Goal: Task Accomplishment & Management: Use online tool/utility

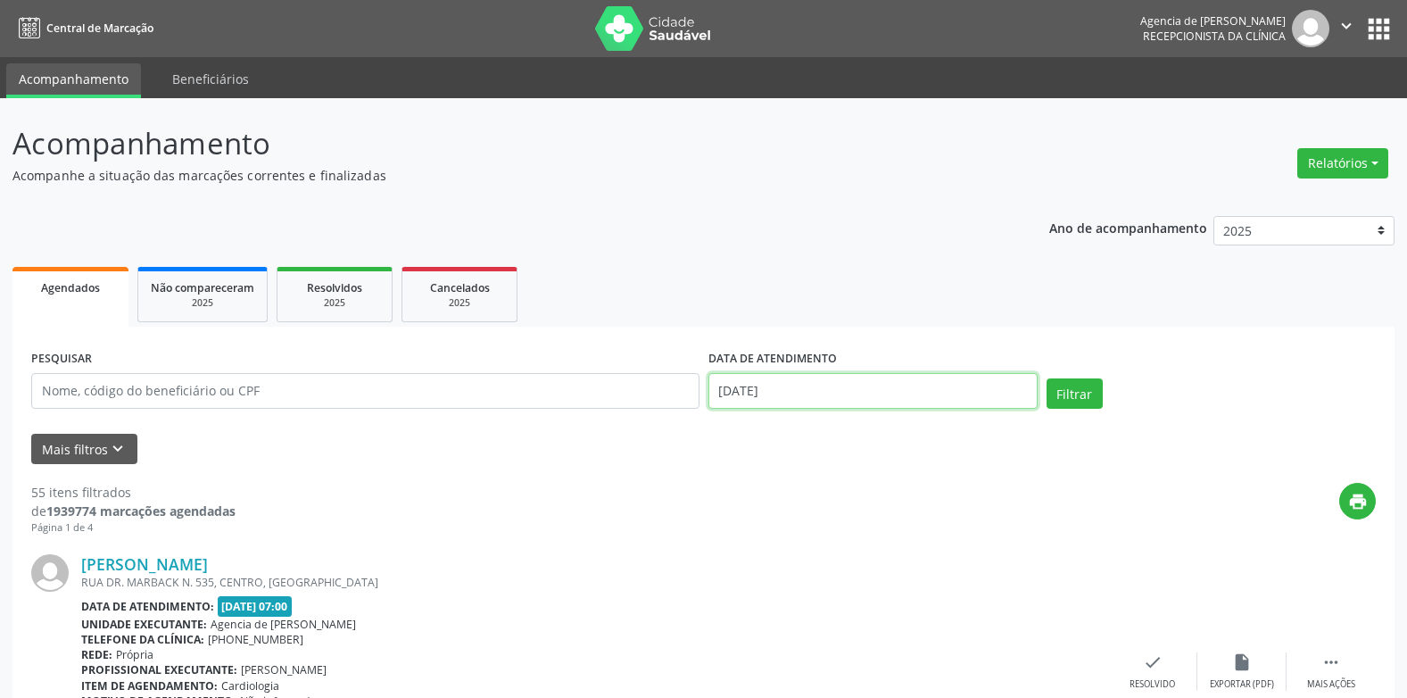
click at [847, 393] on input "[DATE]" at bounding box center [873, 391] width 329 height 36
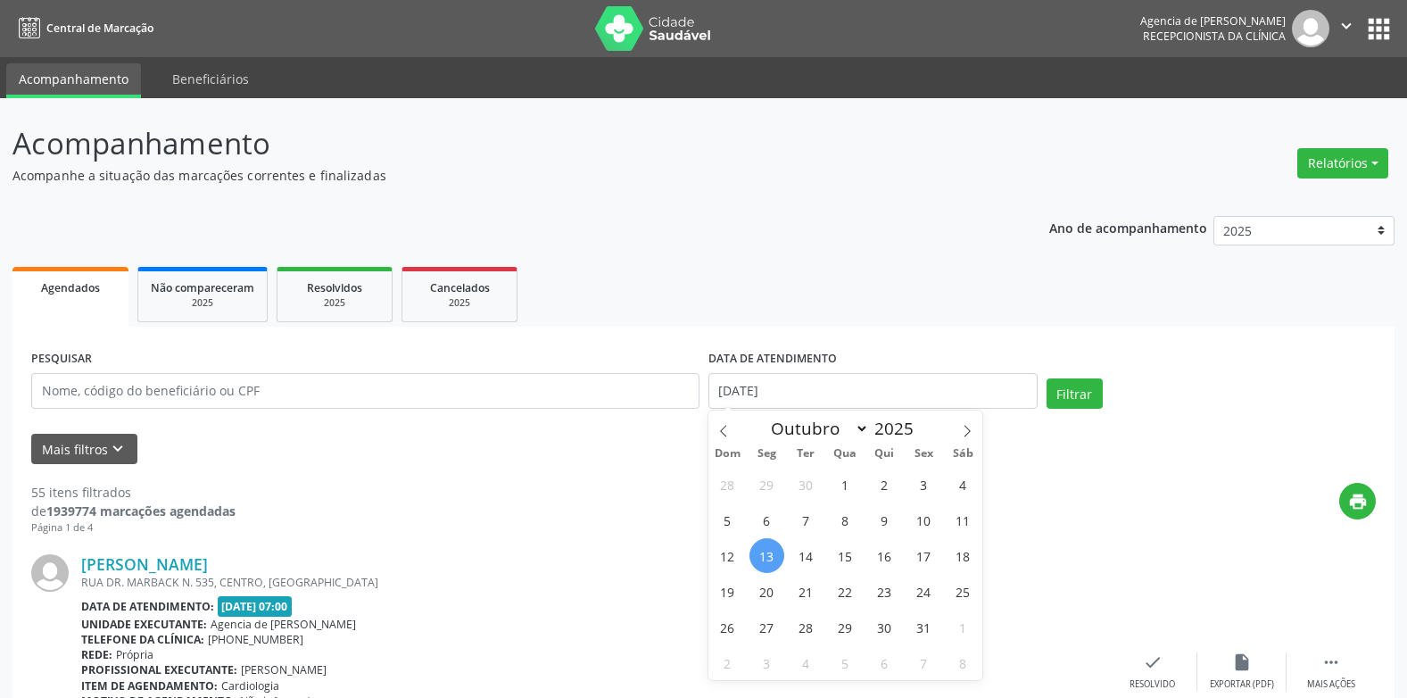
click at [742, 427] on div "Janeiro Fevereiro Março Abril Maio Junho Julho Agosto Setembro Outubro Novembro…" at bounding box center [845, 425] width 206 height 30
click at [723, 428] on icon at bounding box center [723, 432] width 6 height 12
click at [723, 434] on icon at bounding box center [723, 431] width 12 height 12
select select "7"
click at [925, 486] on span "1" at bounding box center [924, 484] width 35 height 35
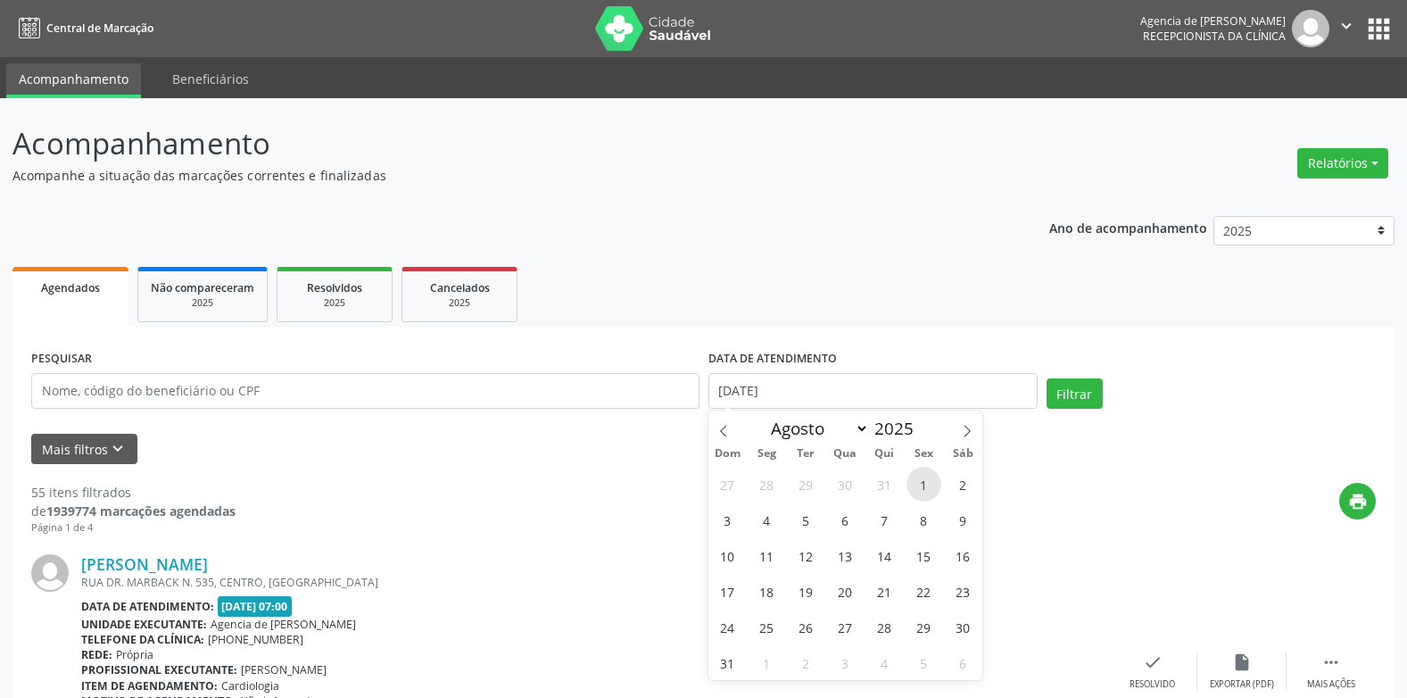
type input "[DATE]"
click at [968, 434] on icon at bounding box center [968, 432] width 6 height 12
select select "9"
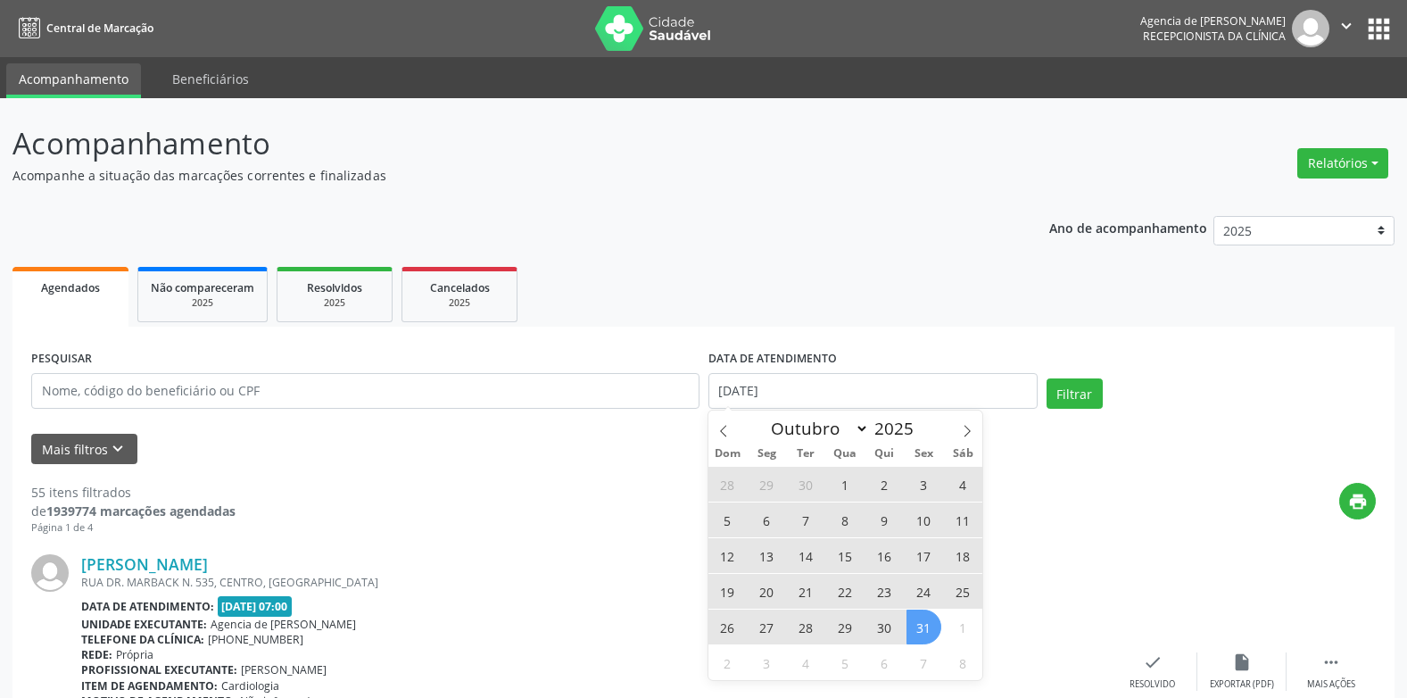
click at [916, 630] on span "31" at bounding box center [924, 626] width 35 height 35
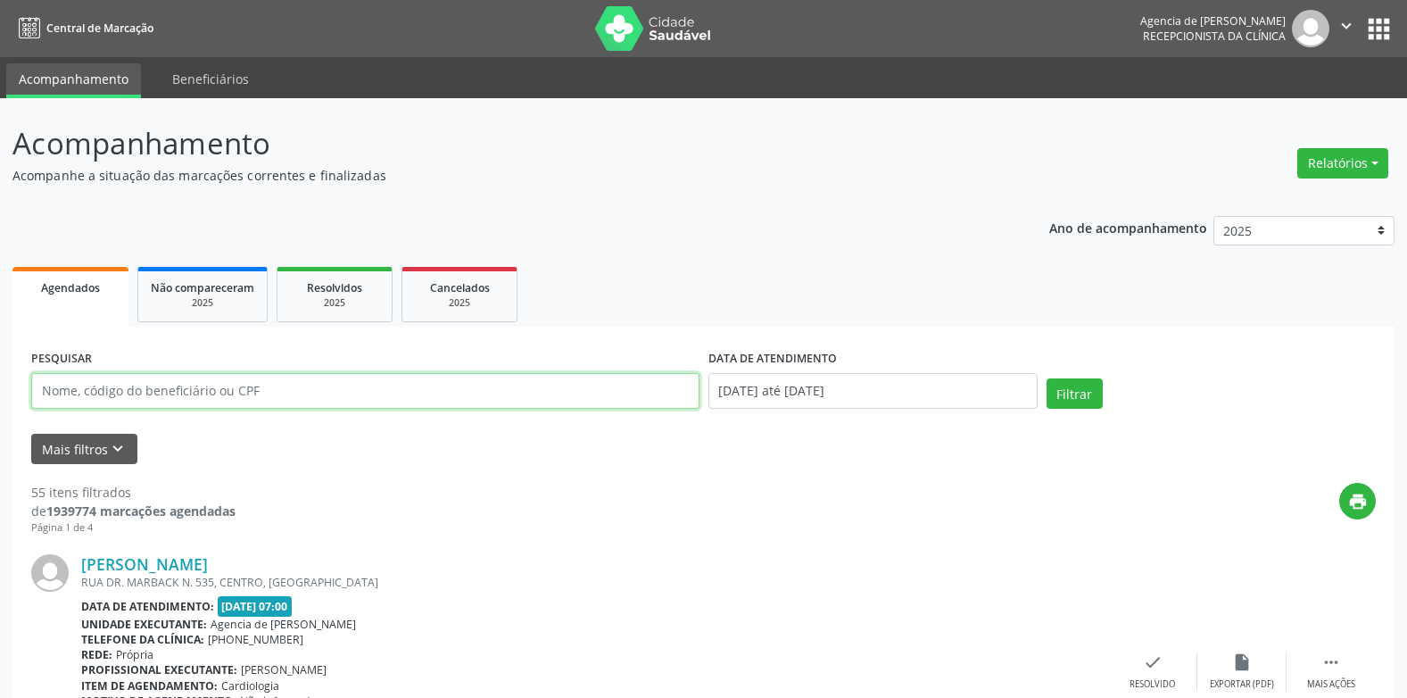
click at [332, 387] on input "text" at bounding box center [365, 391] width 668 height 36
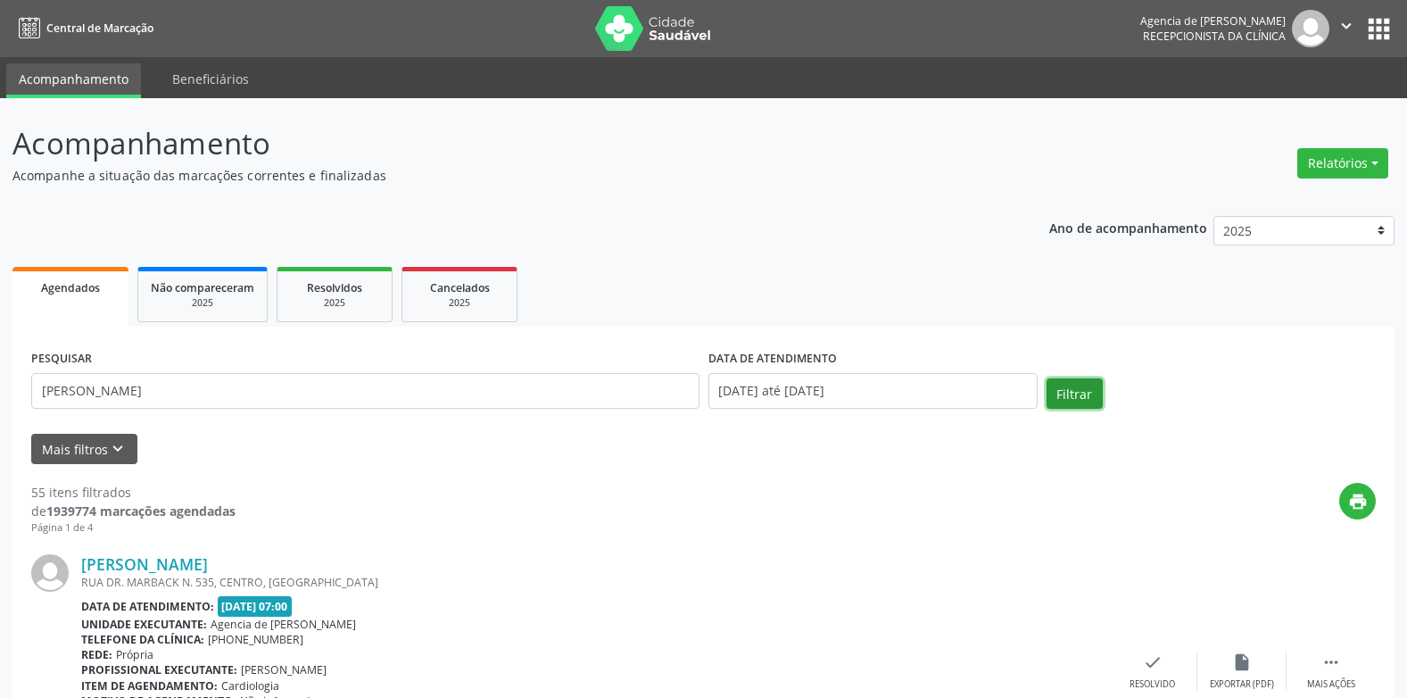
click at [1058, 394] on button "Filtrar" at bounding box center [1075, 393] width 56 height 30
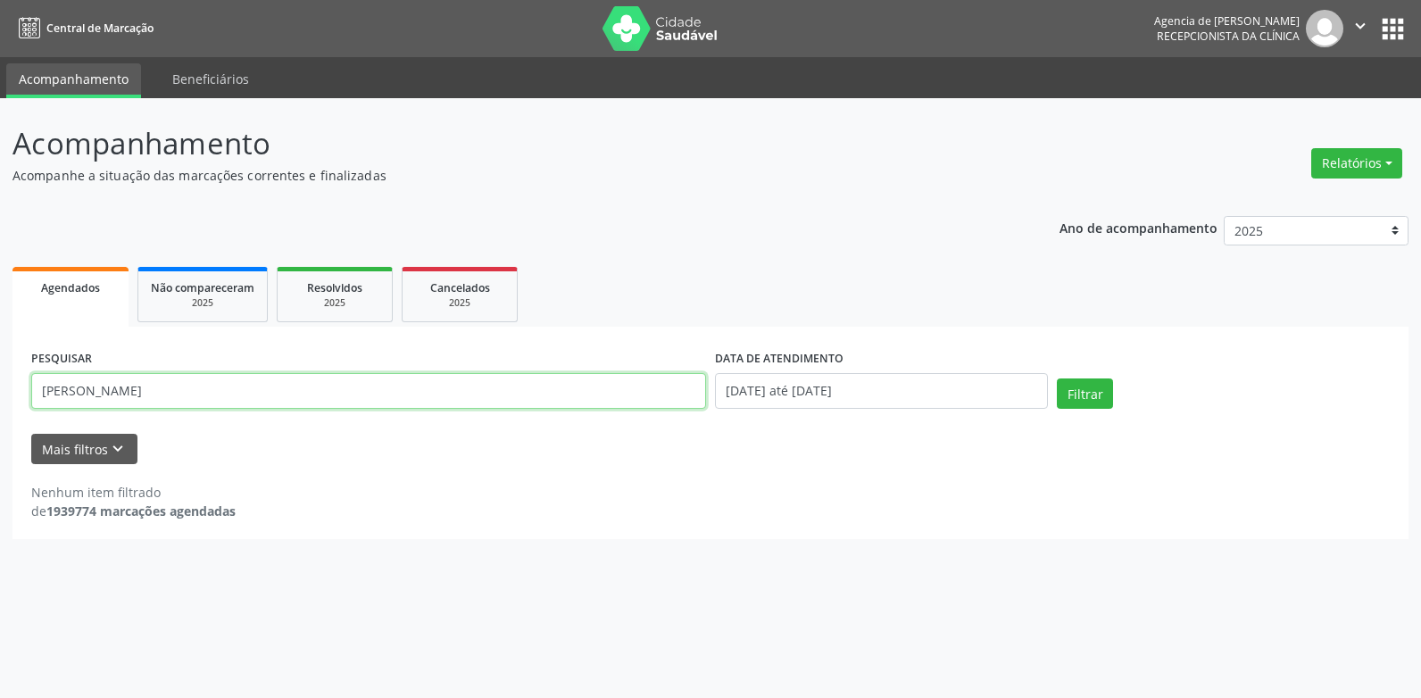
click at [390, 378] on input "[PERSON_NAME]" at bounding box center [368, 391] width 675 height 36
click at [1057, 378] on button "Filtrar" at bounding box center [1085, 393] width 56 height 30
click at [123, 388] on input "[PERSON_NAME] made" at bounding box center [368, 391] width 675 height 36
drag, startPoint x: 123, startPoint y: 388, endPoint x: 135, endPoint y: 389, distance: 11.6
click at [123, 388] on input "[PERSON_NAME] made" at bounding box center [368, 391] width 675 height 36
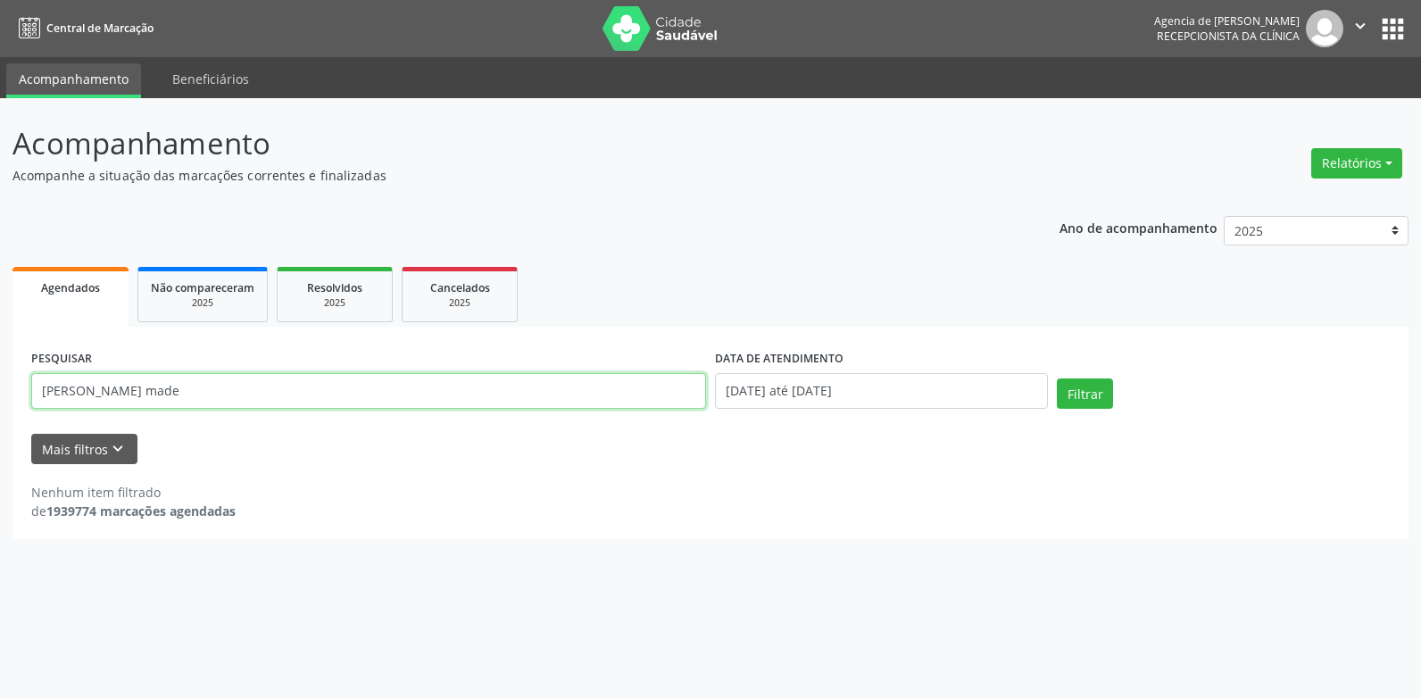
click at [107, 392] on input "[PERSON_NAME] made" at bounding box center [368, 391] width 675 height 36
type input "[PERSON_NAME]"
click at [1057, 378] on button "Filtrar" at bounding box center [1085, 393] width 56 height 30
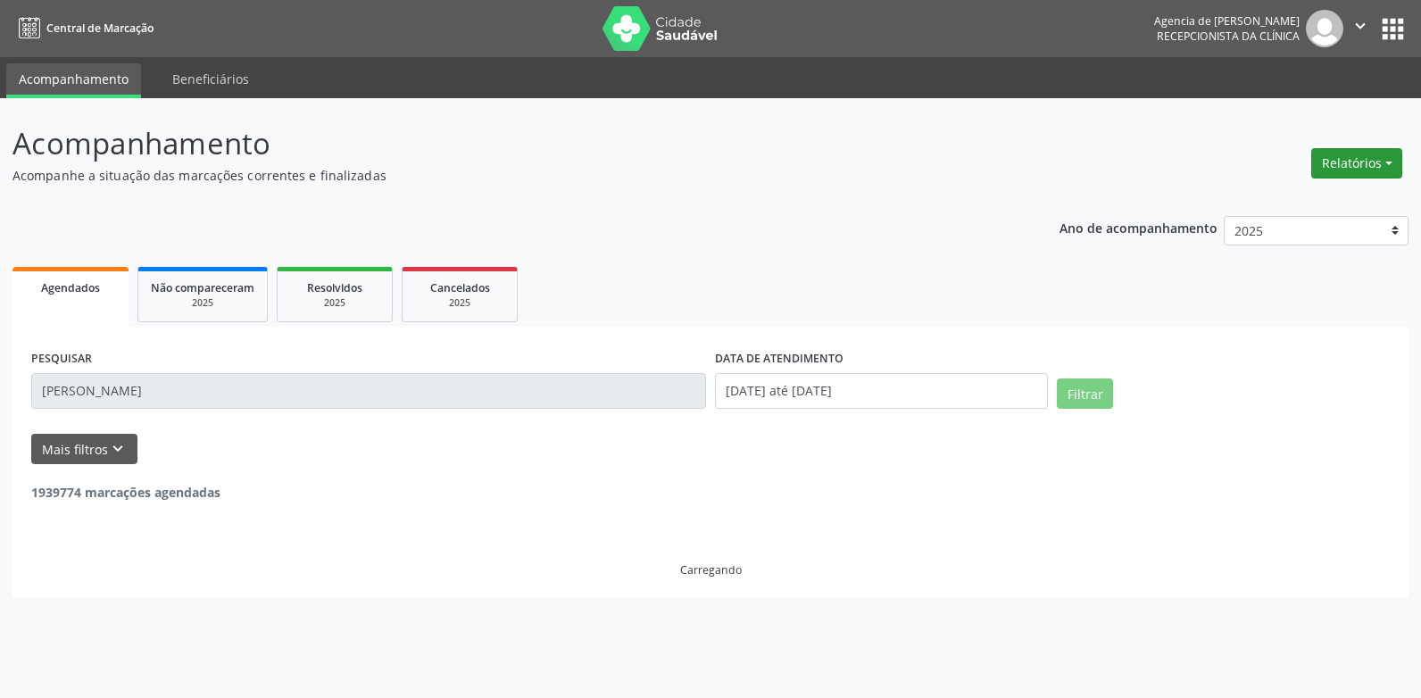
click at [1349, 158] on button "Relatórios" at bounding box center [1356, 163] width 91 height 30
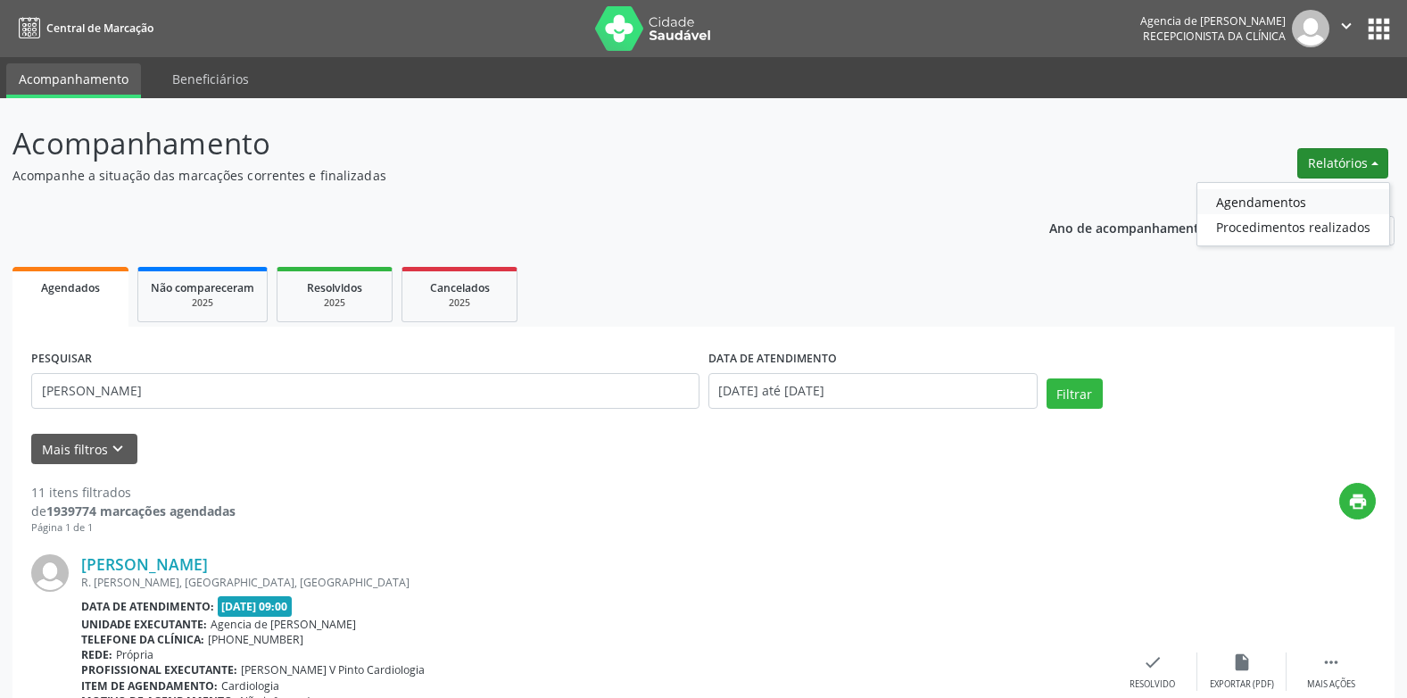
click at [1296, 196] on link "Agendamentos" at bounding box center [1293, 201] width 192 height 25
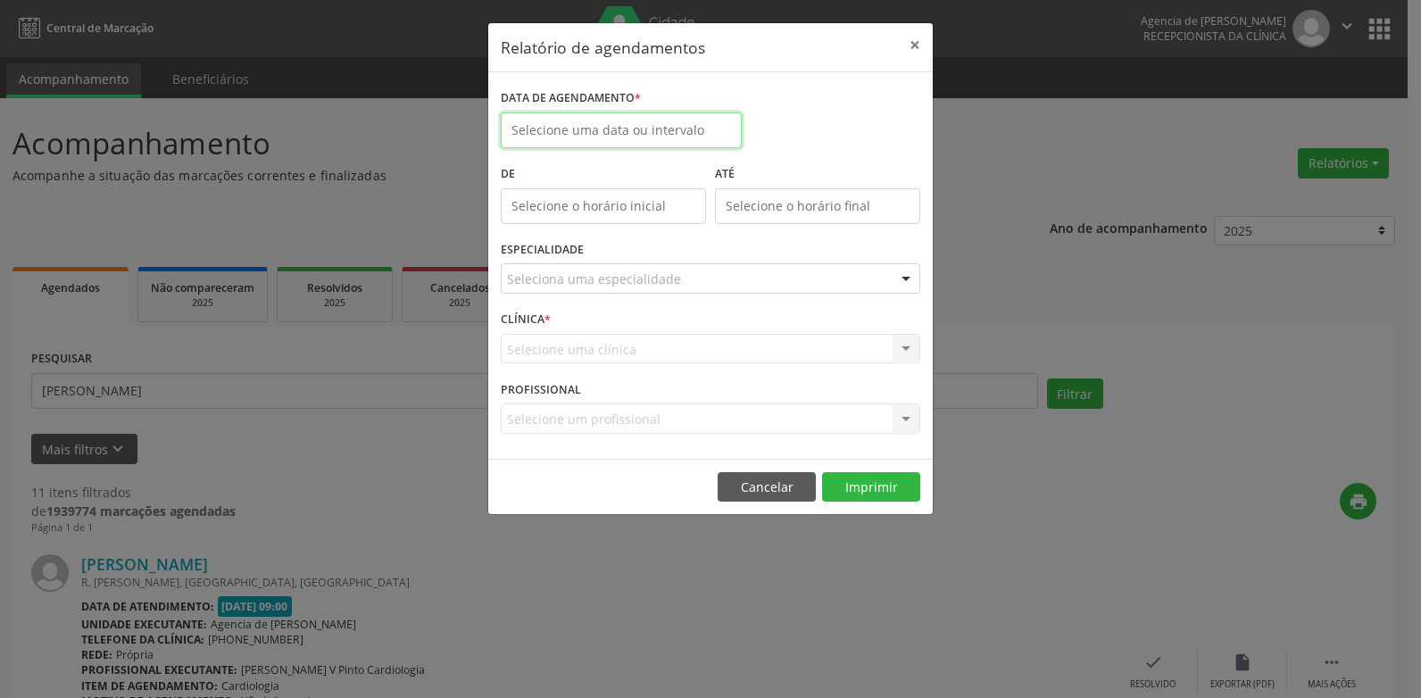
click at [667, 137] on input "text" at bounding box center [621, 130] width 241 height 36
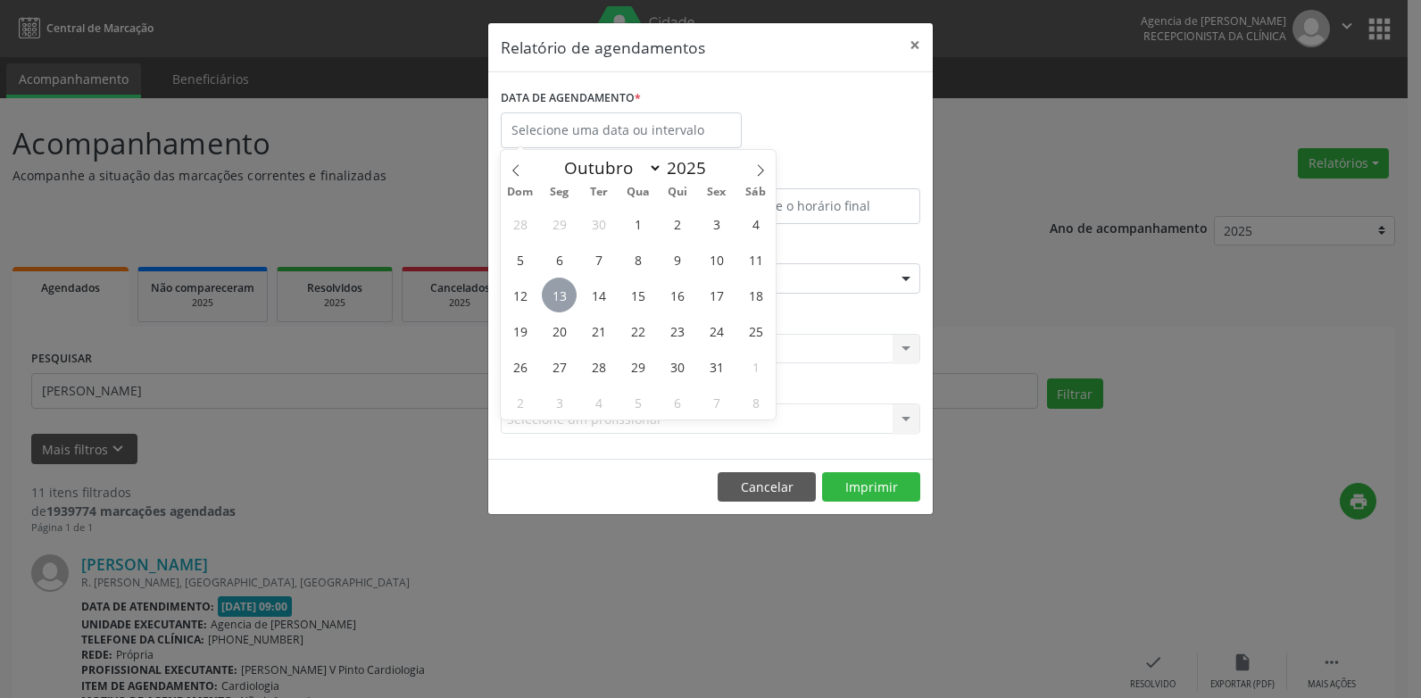
click at [553, 306] on span "13" at bounding box center [559, 295] width 35 height 35
type input "[DATE]"
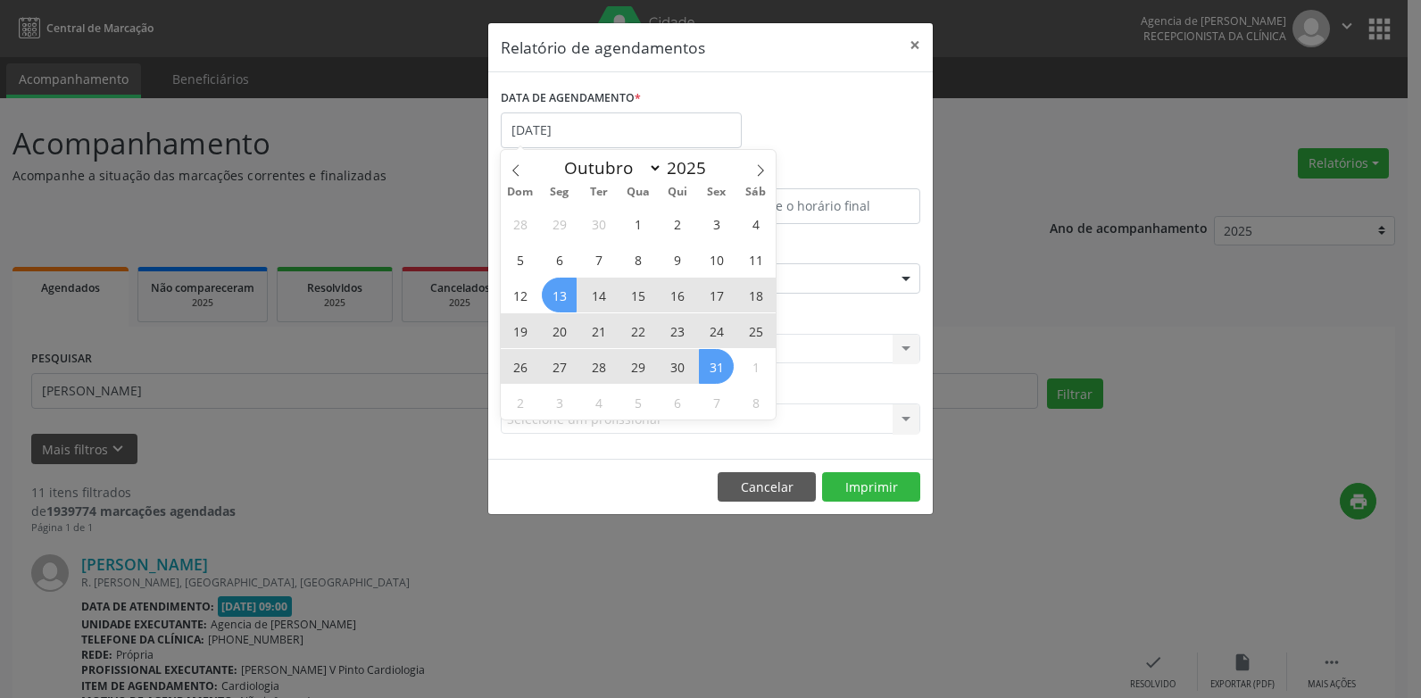
drag, startPoint x: 716, startPoint y: 377, endPoint x: 688, endPoint y: 335, distance: 50.2
click at [717, 377] on span "31" at bounding box center [716, 366] width 35 height 35
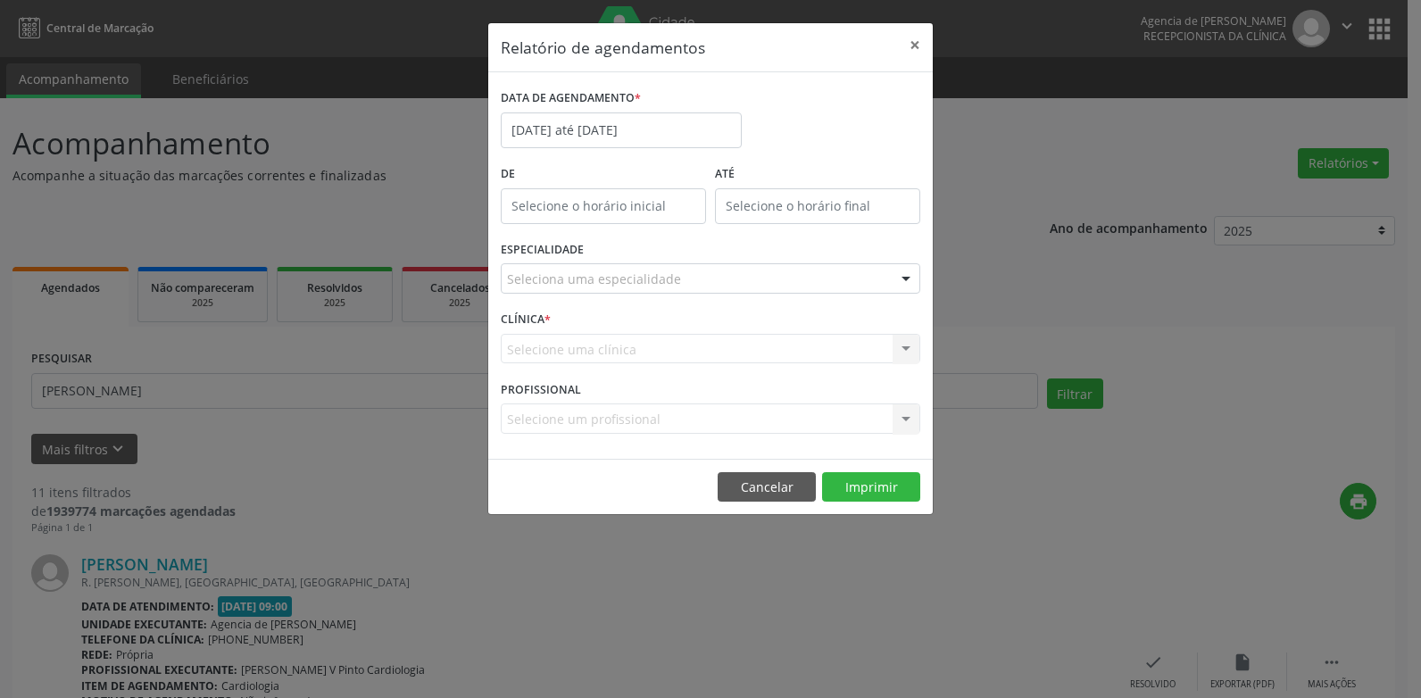
click at [734, 282] on div "Seleciona uma especialidade" at bounding box center [710, 278] width 419 height 30
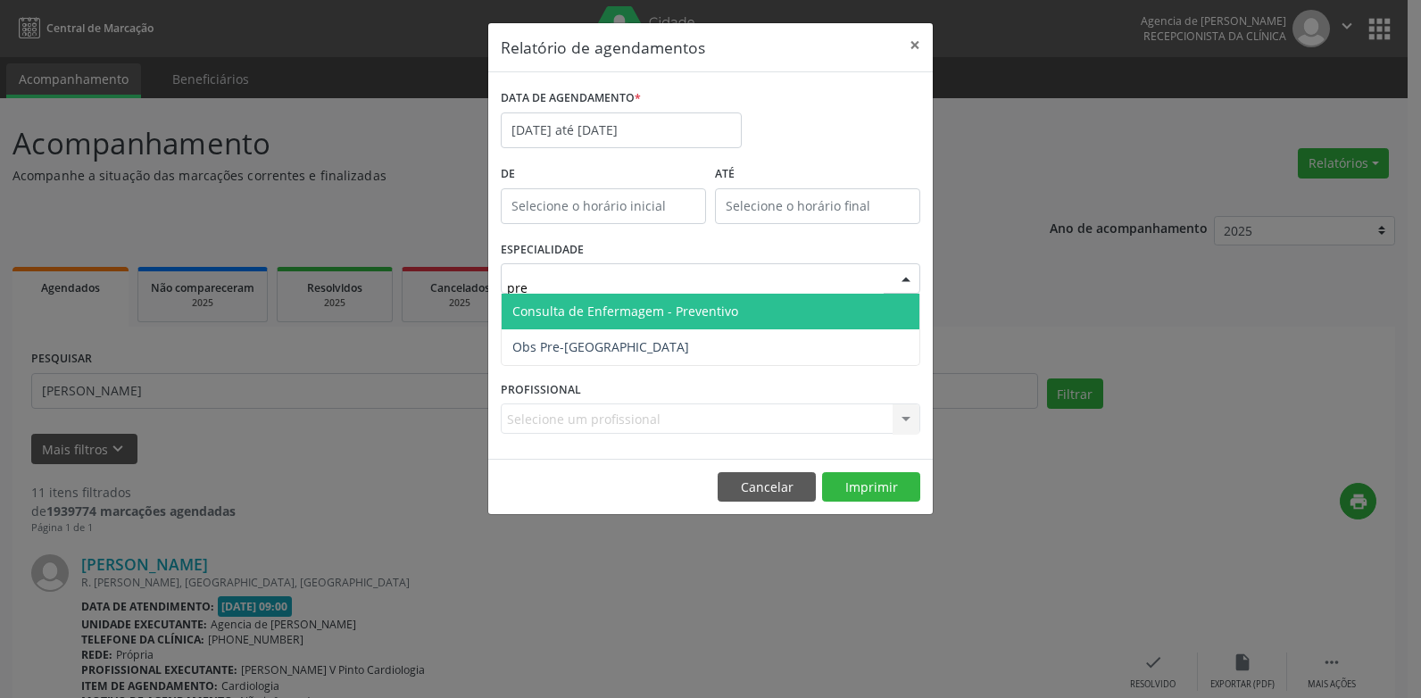
click at [753, 305] on span "Consulta de Enfermagem - Preventivo" at bounding box center [710, 312] width 418 height 36
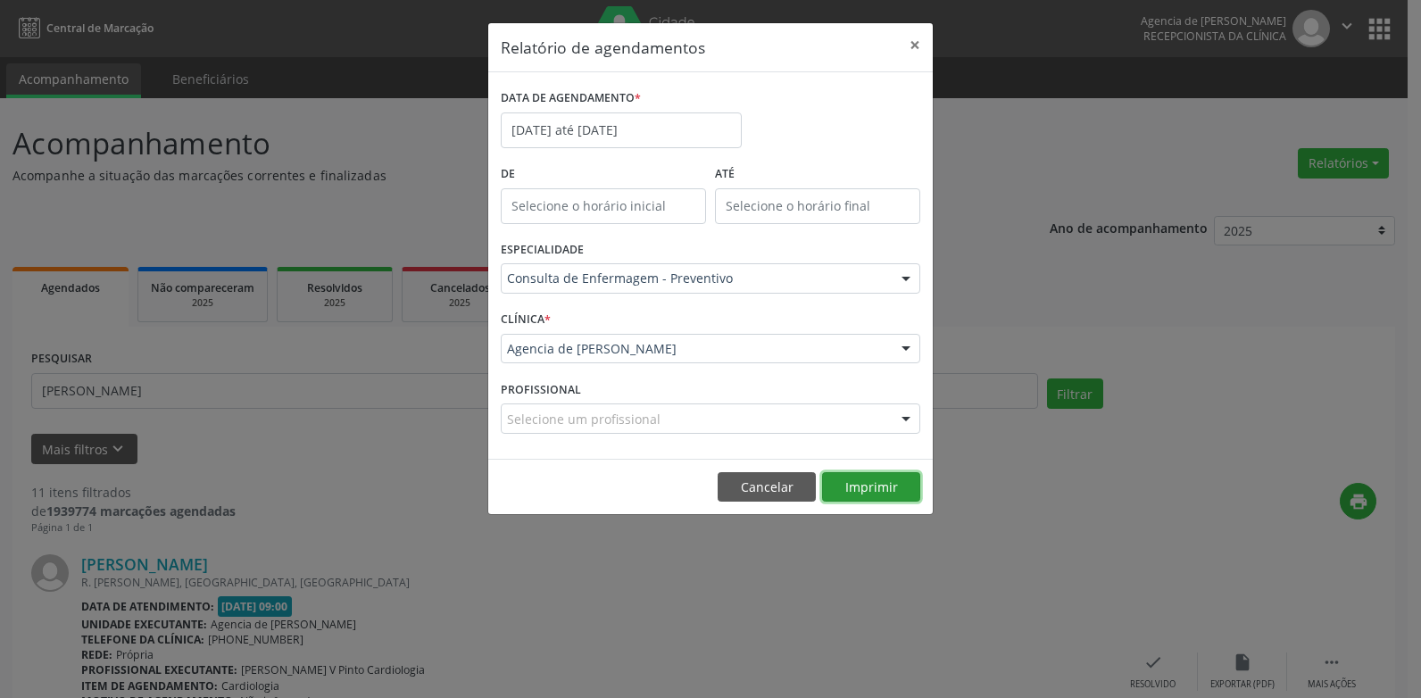
click at [864, 483] on button "Imprimir" at bounding box center [871, 487] width 98 height 30
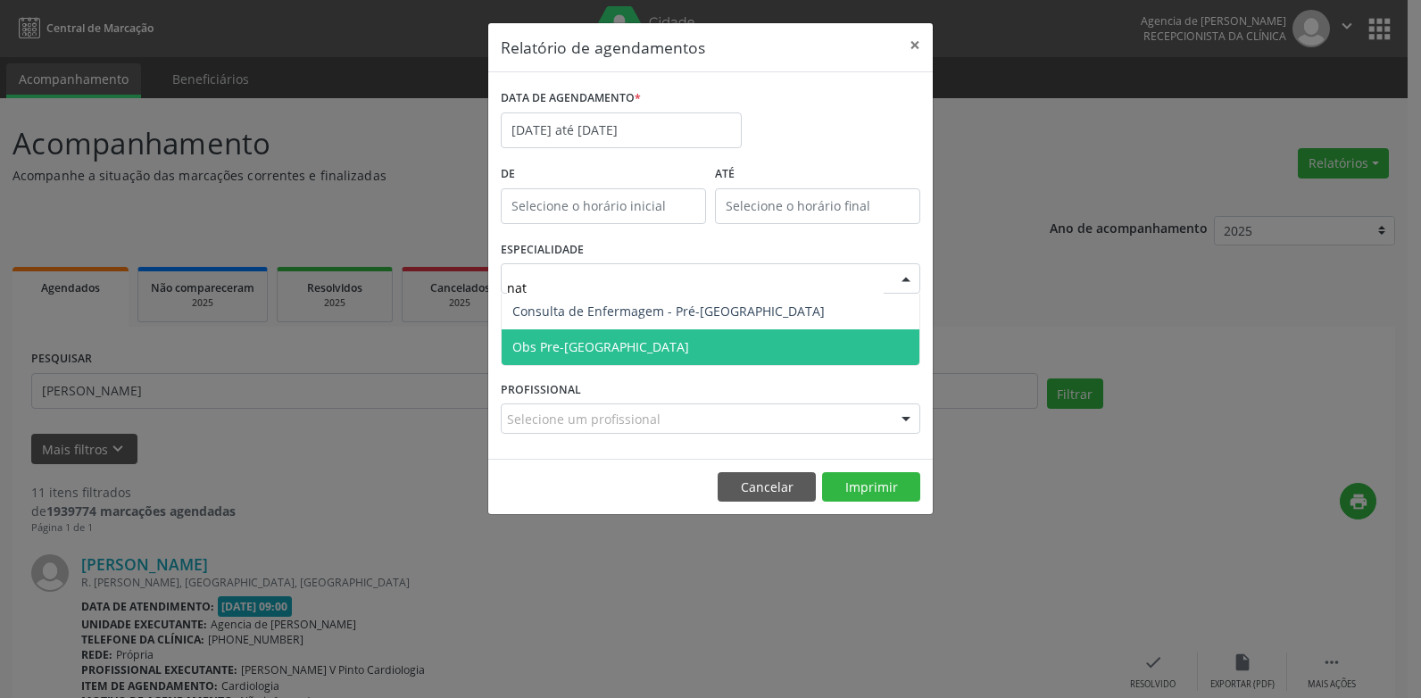
type input "nata"
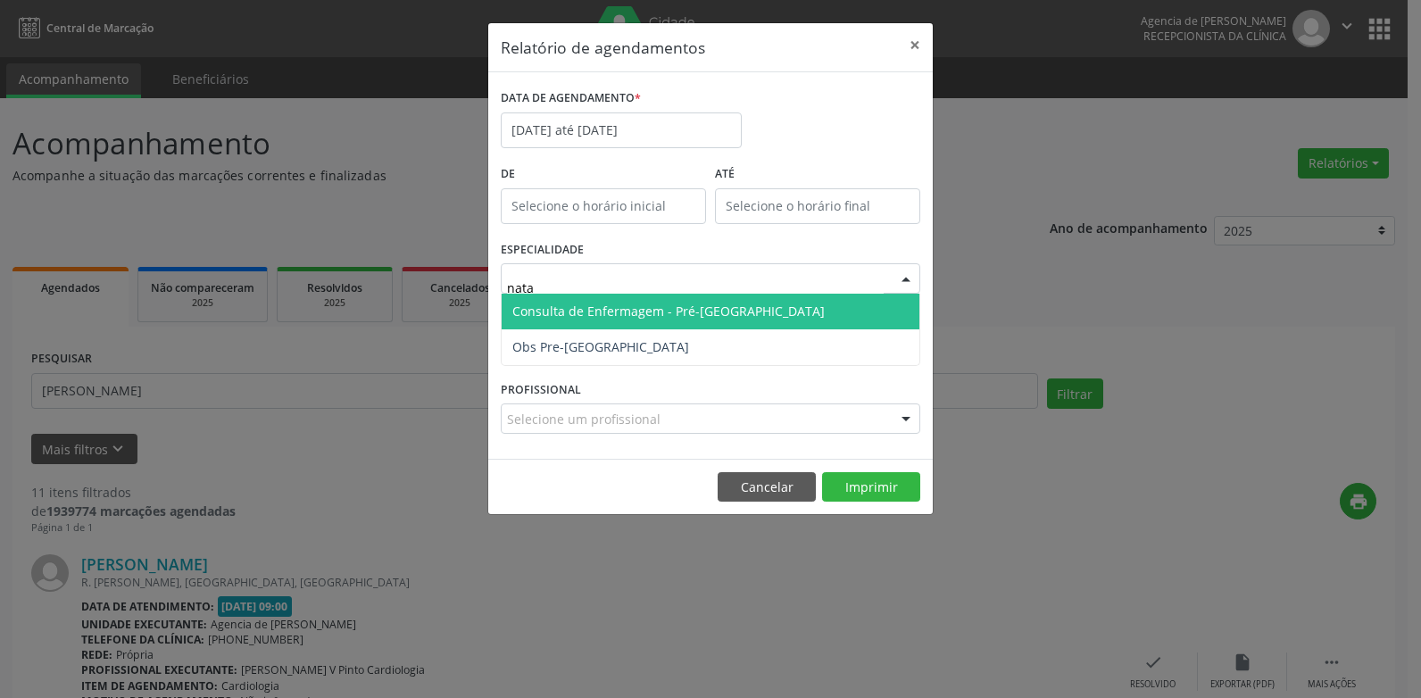
click at [681, 307] on span "Consulta de Enfermagem - Pré-[GEOGRAPHIC_DATA]" at bounding box center [668, 310] width 312 height 17
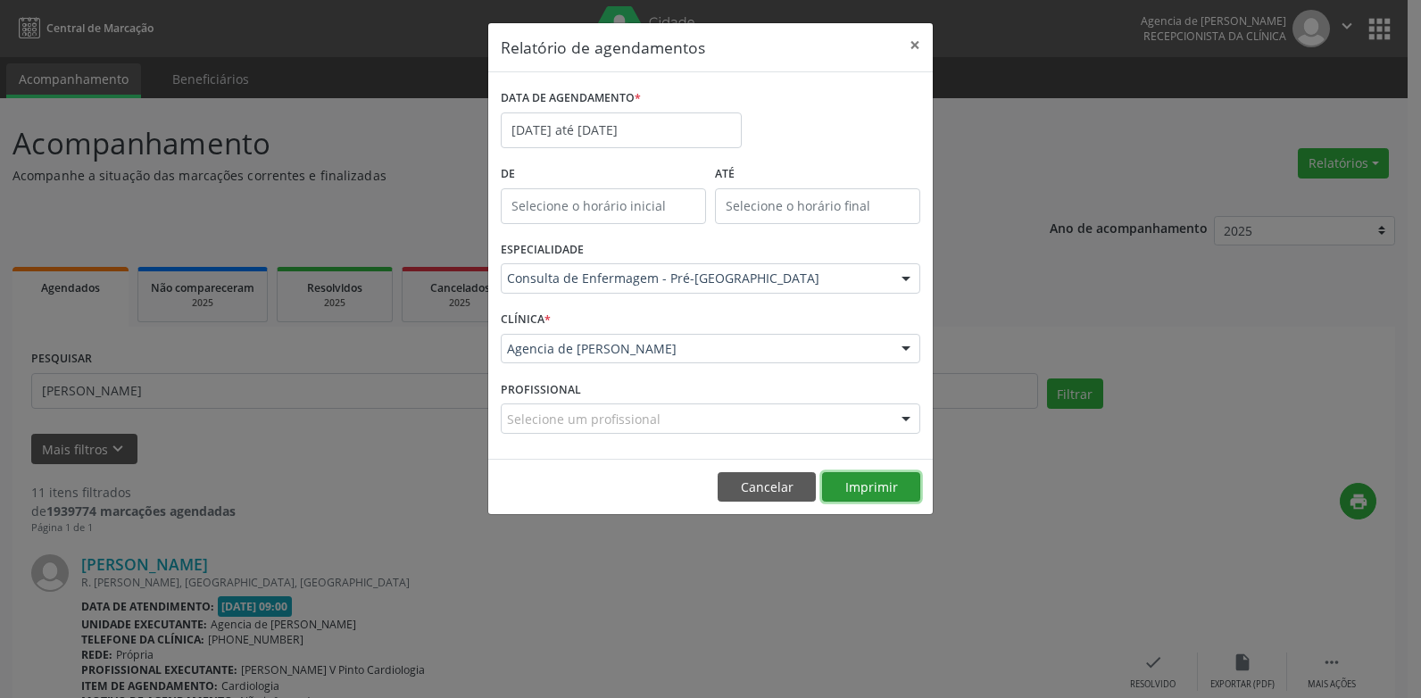
click at [891, 486] on button "Imprimir" at bounding box center [871, 487] width 98 height 30
